Goal: Find specific page/section: Find specific page/section

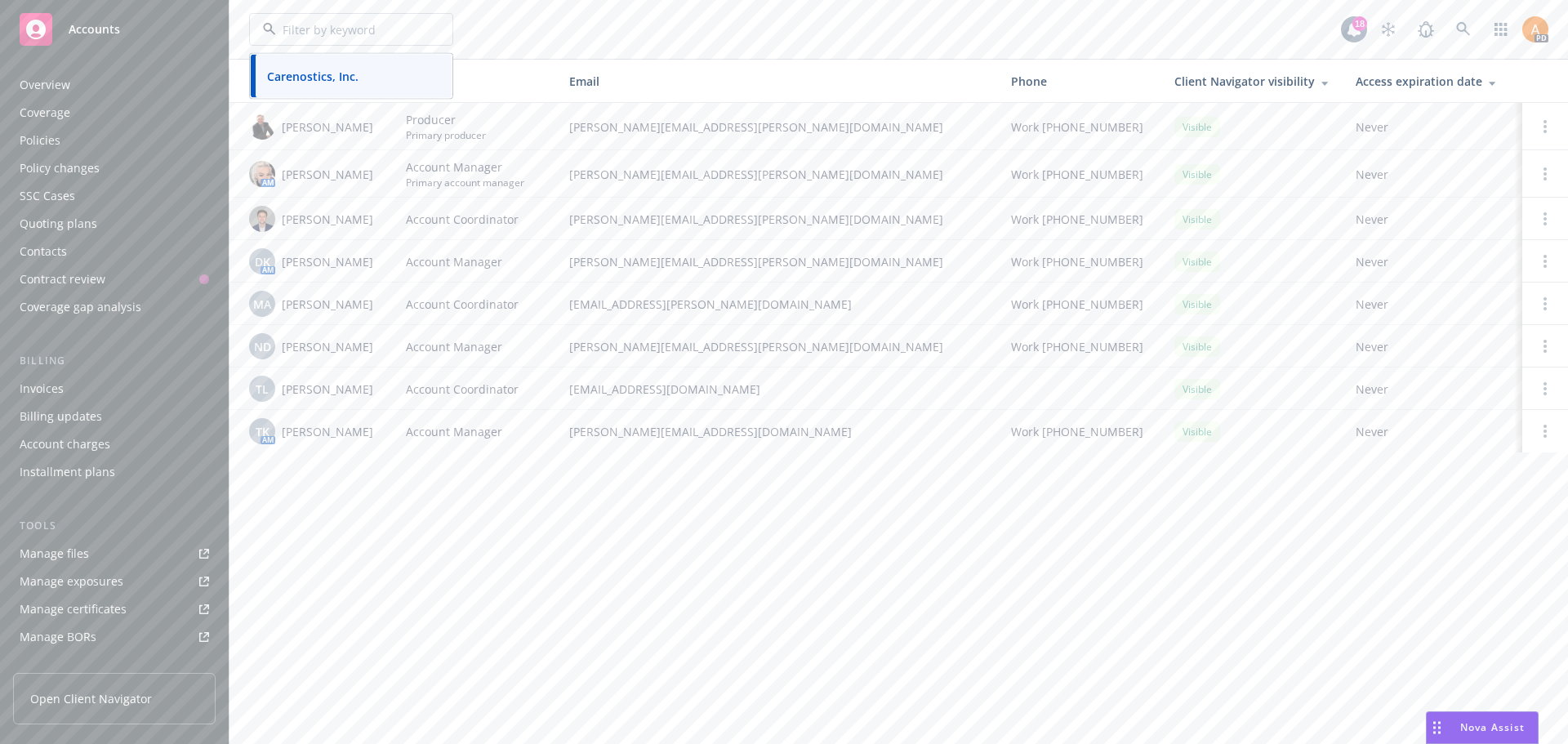
scroll to position [292, 0]
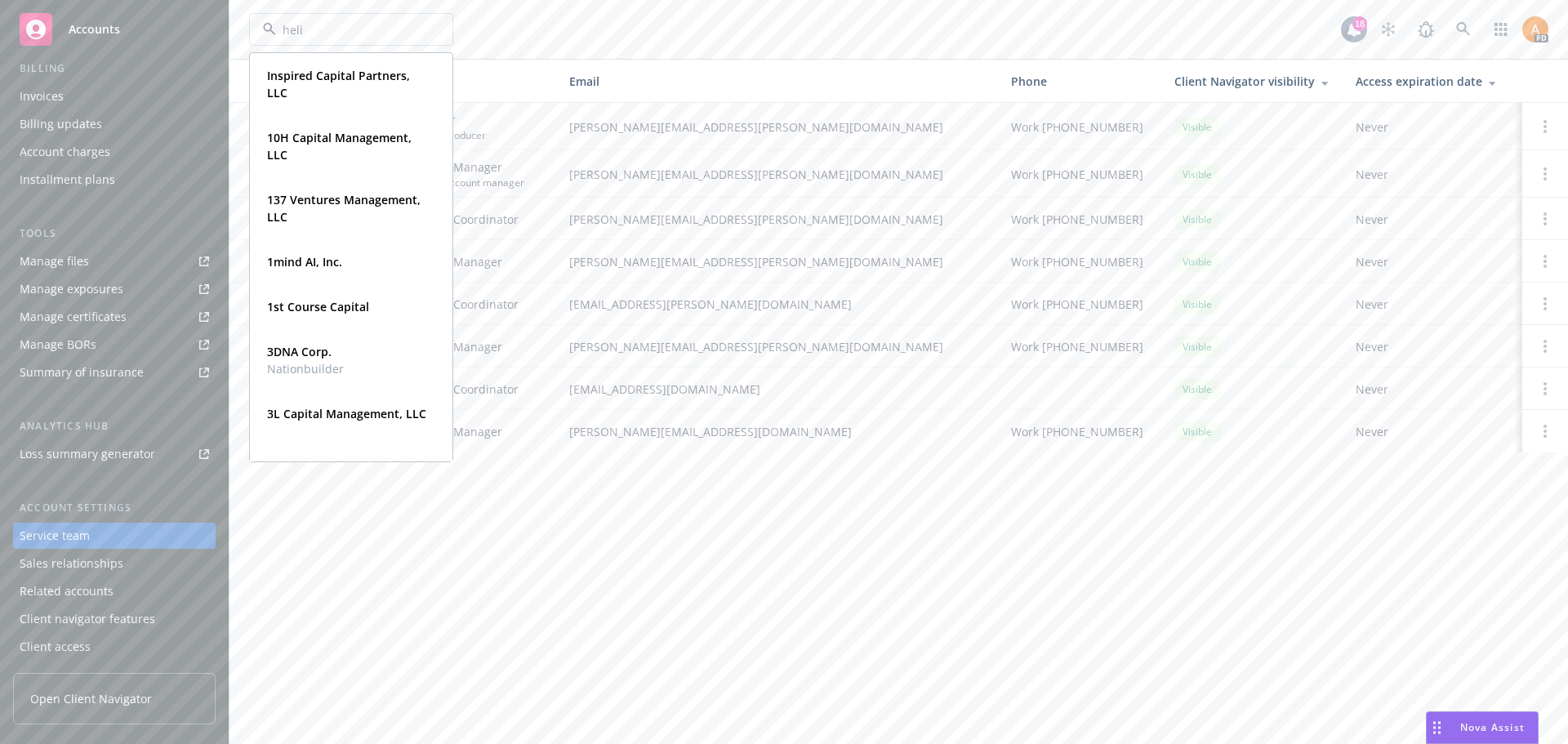
type input "helix"
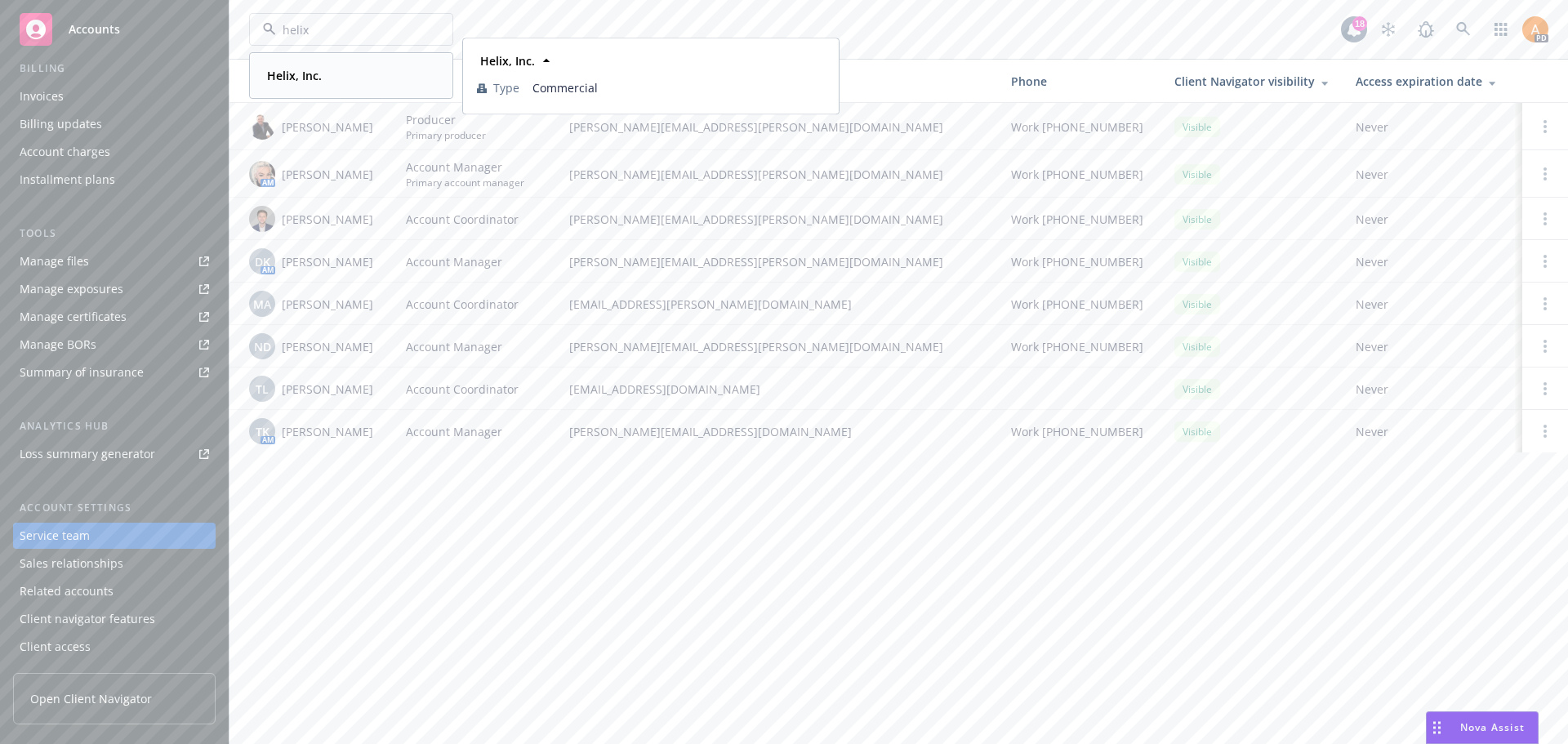
click at [289, 75] on strong "Helix, Inc." at bounding box center [293, 76] width 55 height 15
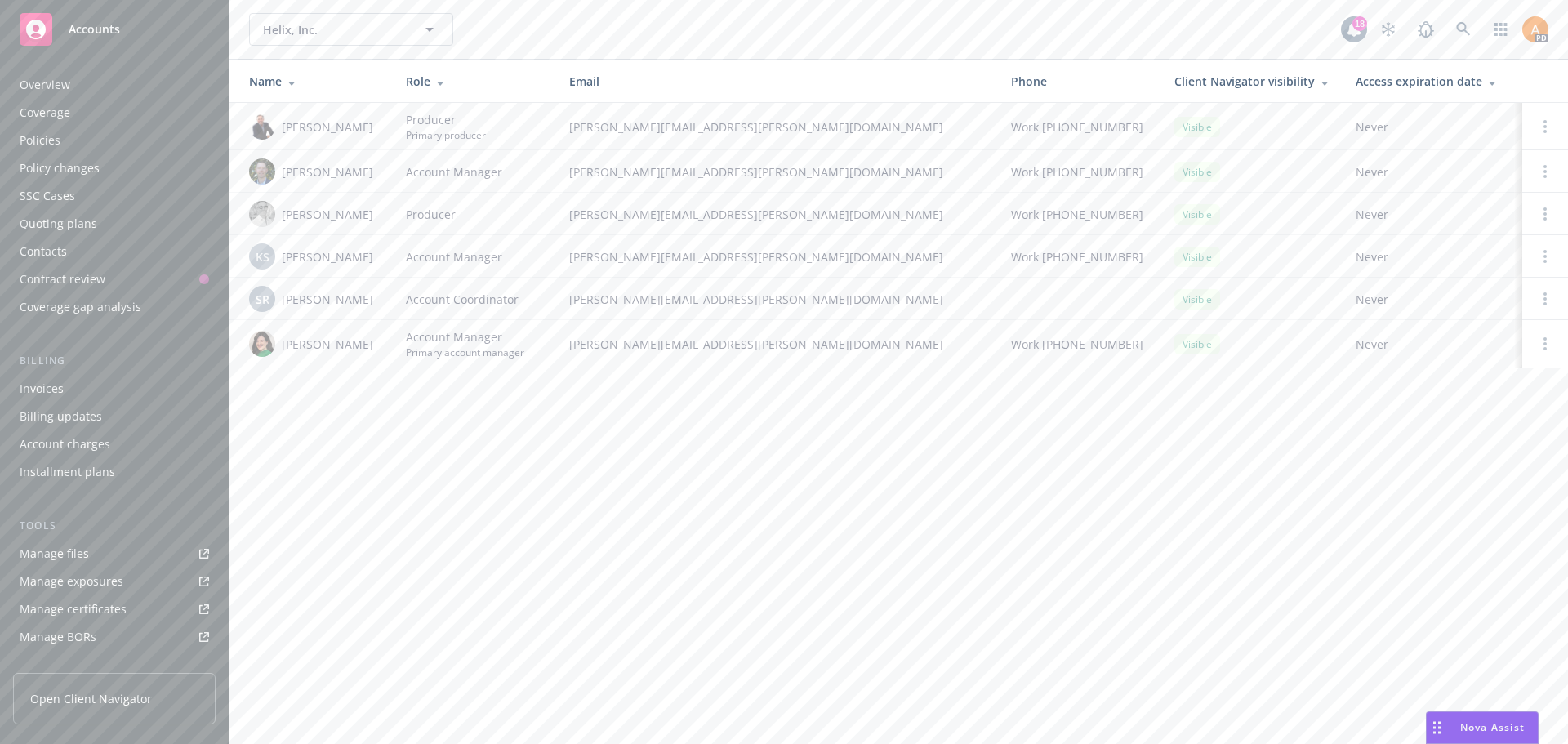
click at [25, 141] on div "Policies" at bounding box center [39, 140] width 41 height 26
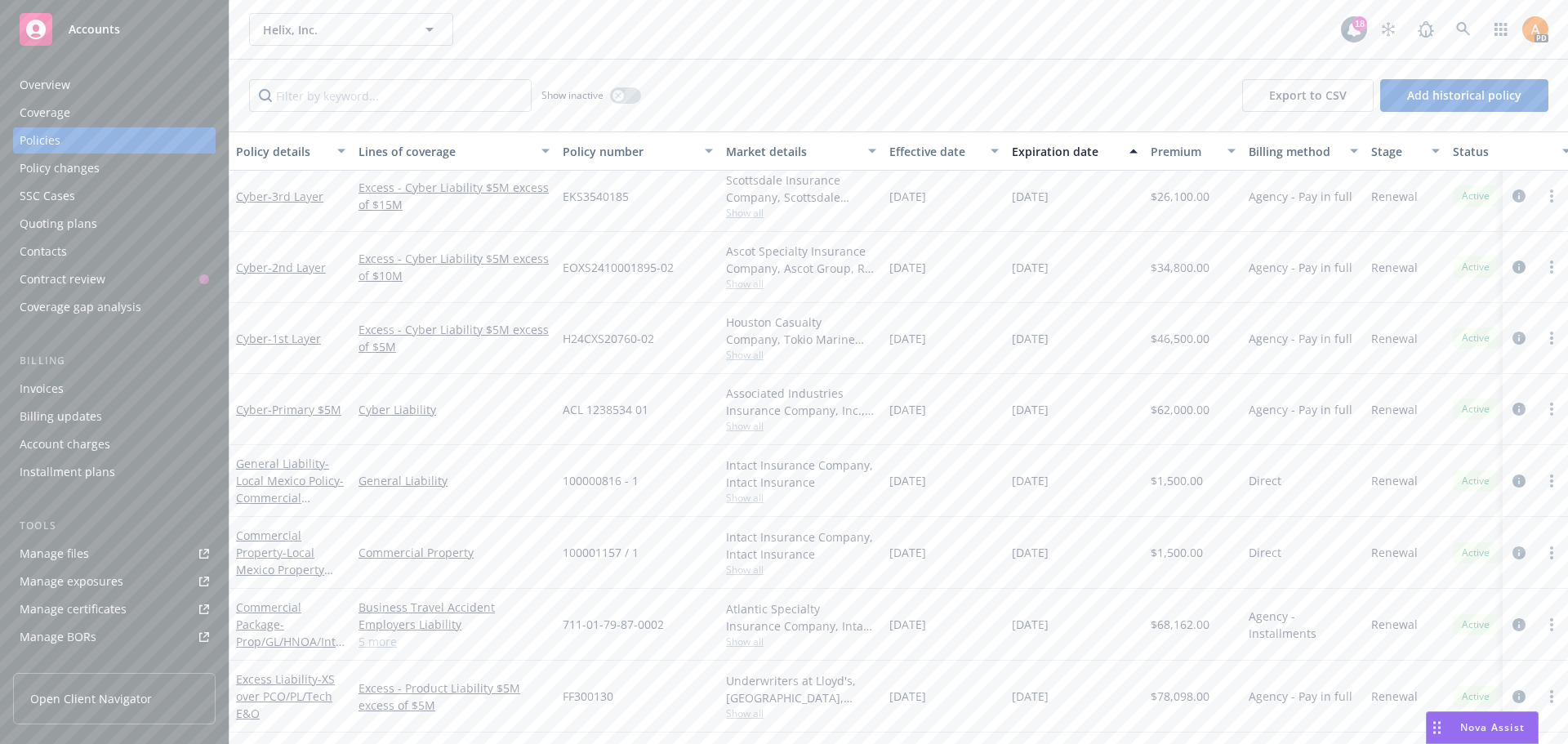
scroll to position [408, 0]
click at [313, 19] on button "Helix, Inc." at bounding box center [351, 30] width 204 height 33
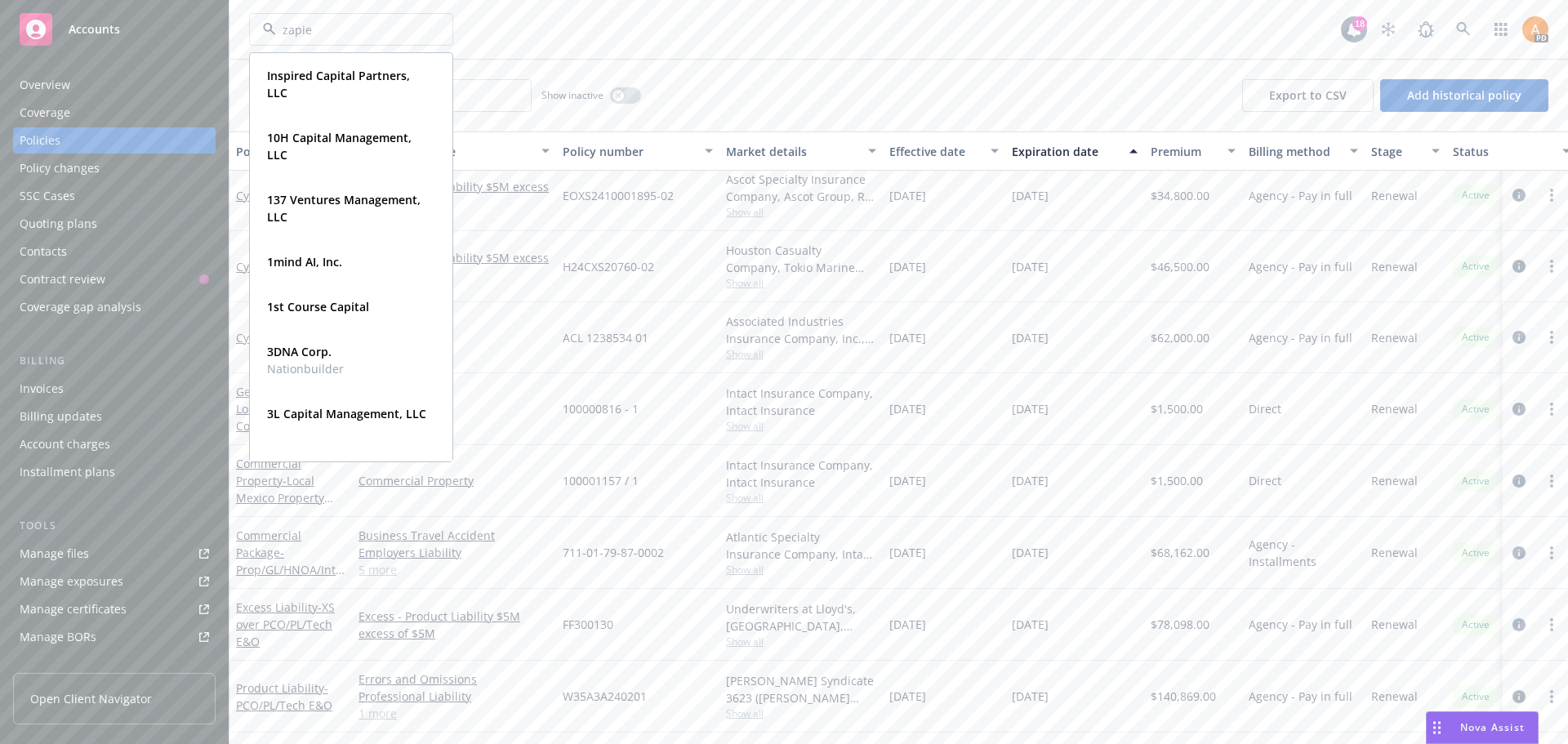
type input "zapier"
